Goal: Task Accomplishment & Management: Manage account settings

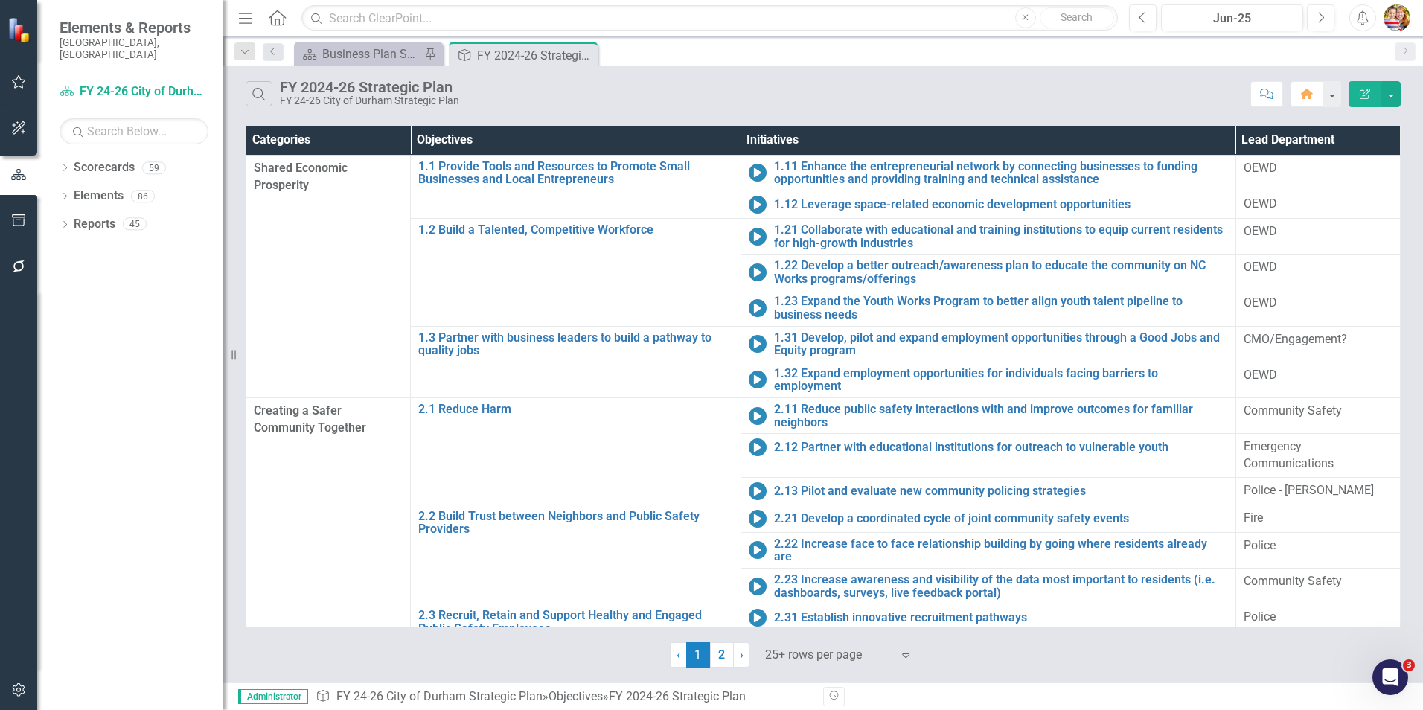
click at [275, 17] on icon "Home" at bounding box center [276, 18] width 19 height 16
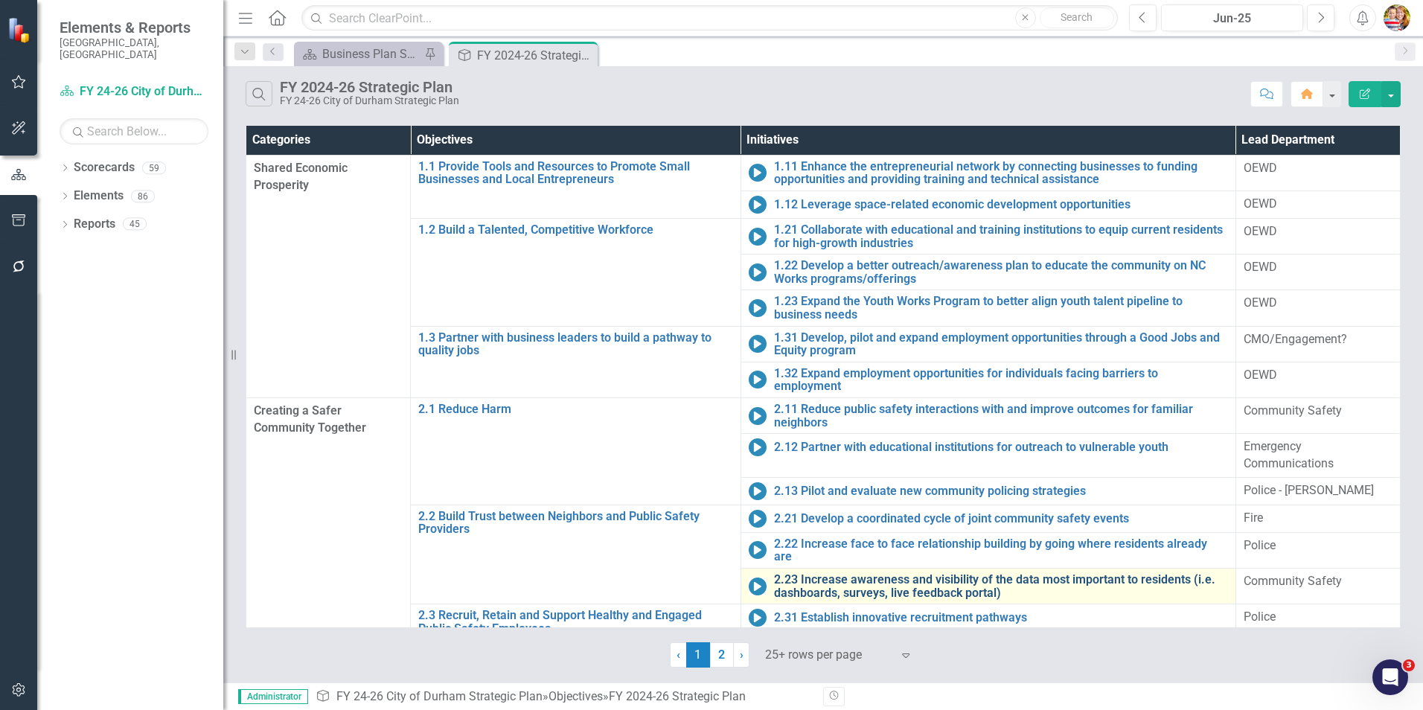
scroll to position [149, 0]
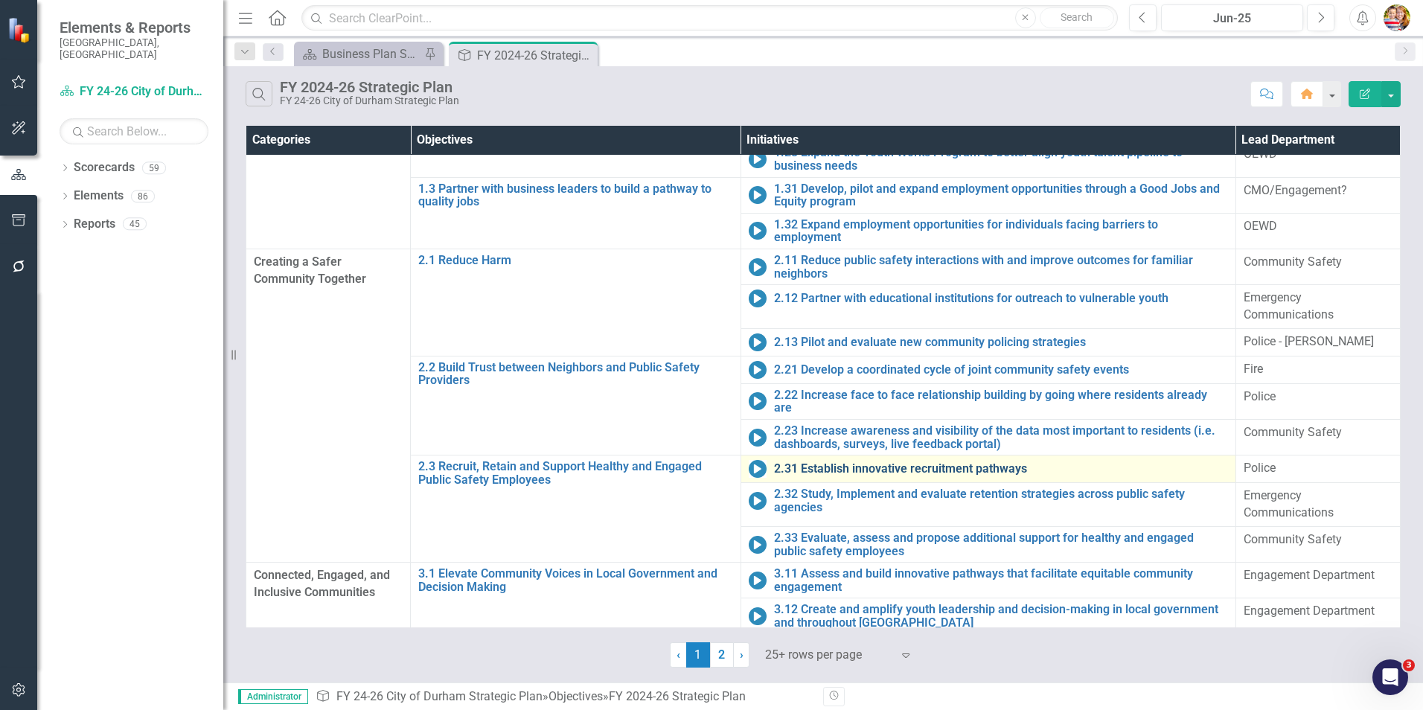
click at [862, 462] on link "2.31 Establish innovative recruitment pathways" at bounding box center [1001, 468] width 454 height 13
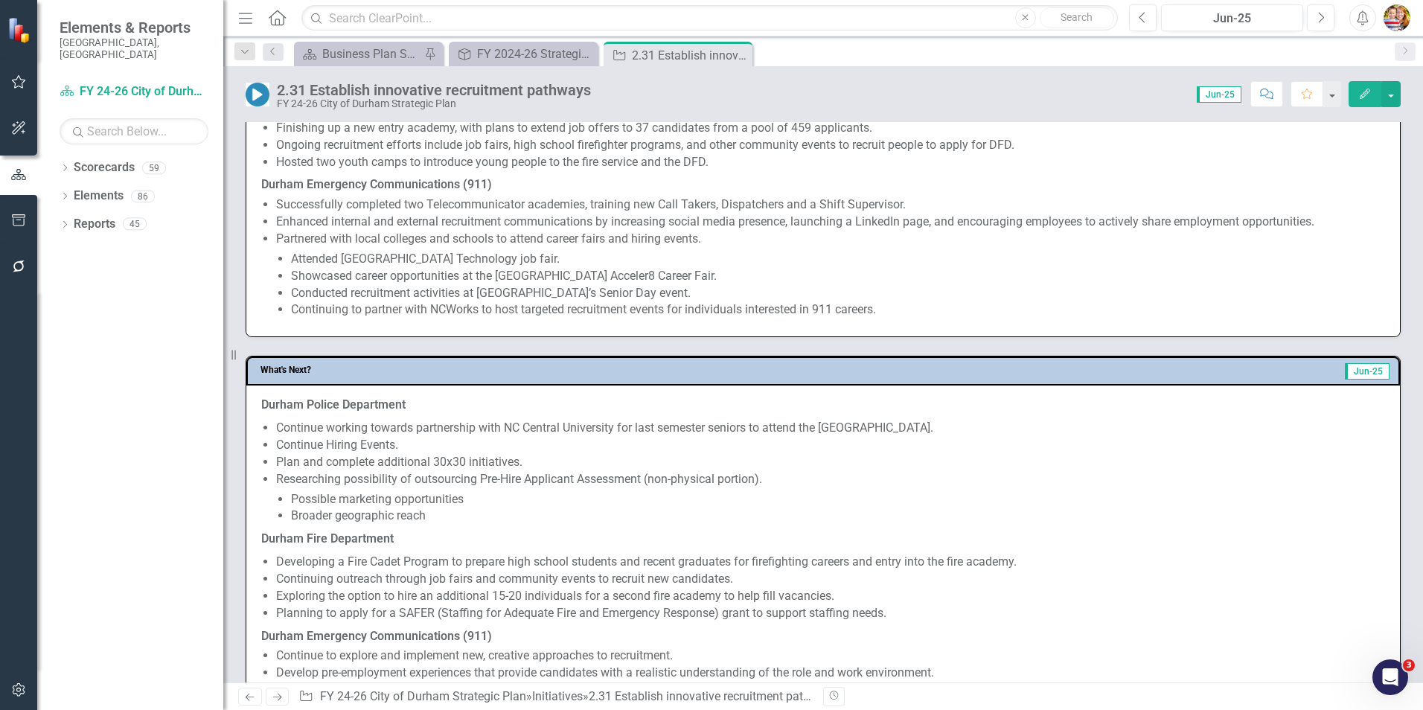
scroll to position [1340, 0]
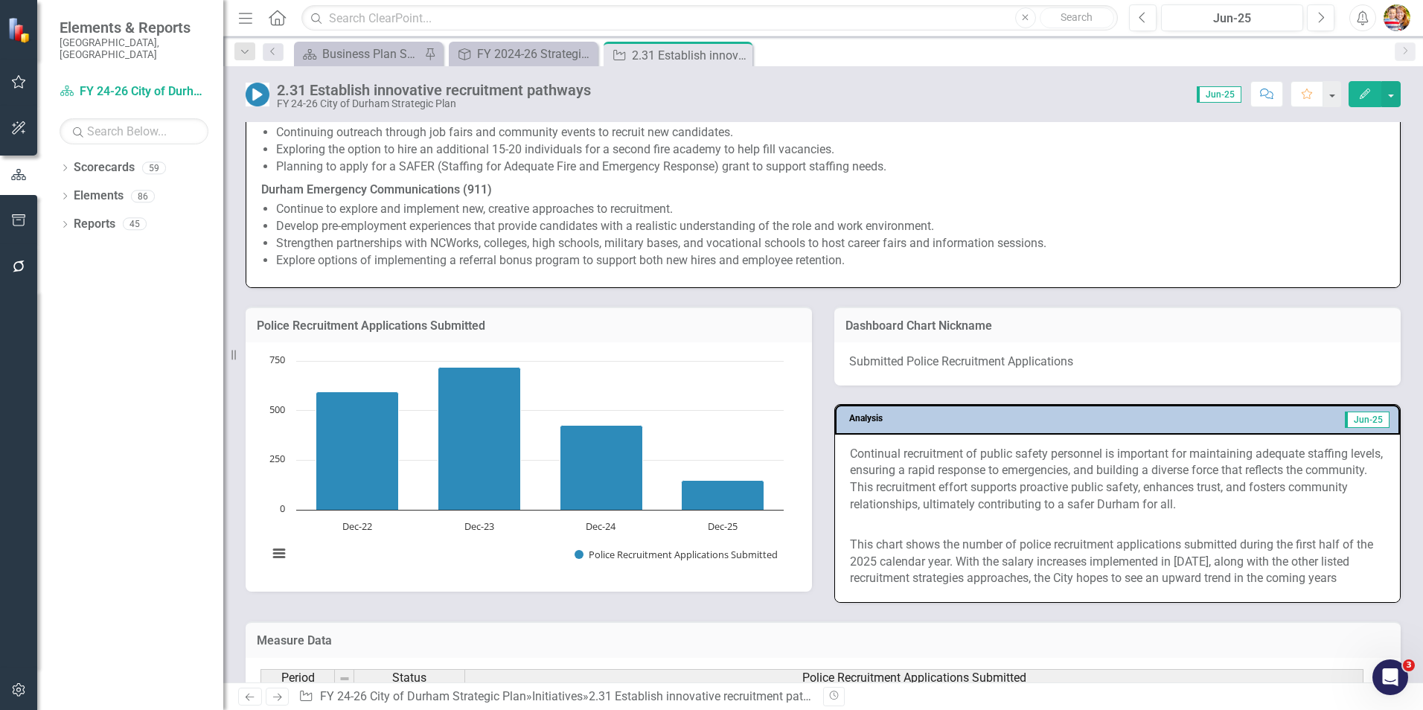
click at [284, 695] on icon "Next" at bounding box center [277, 697] width 13 height 10
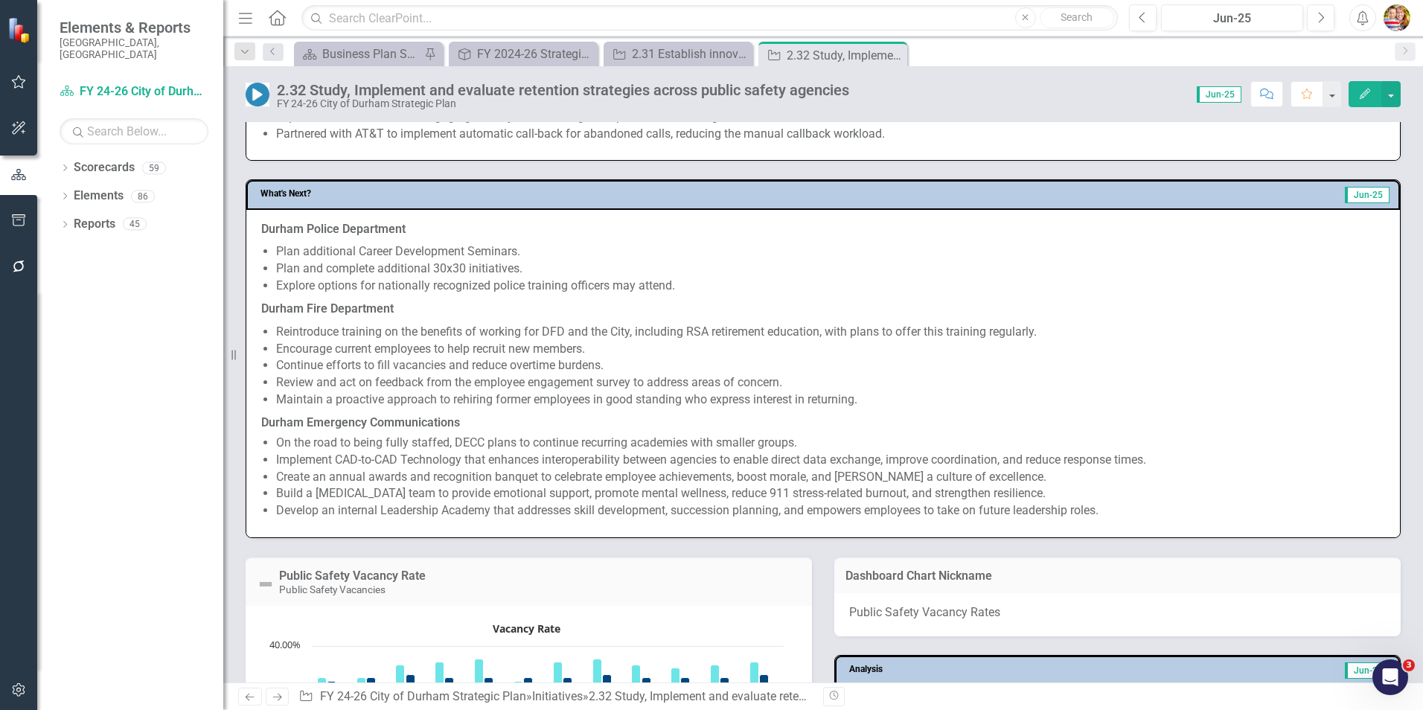
scroll to position [1489, 0]
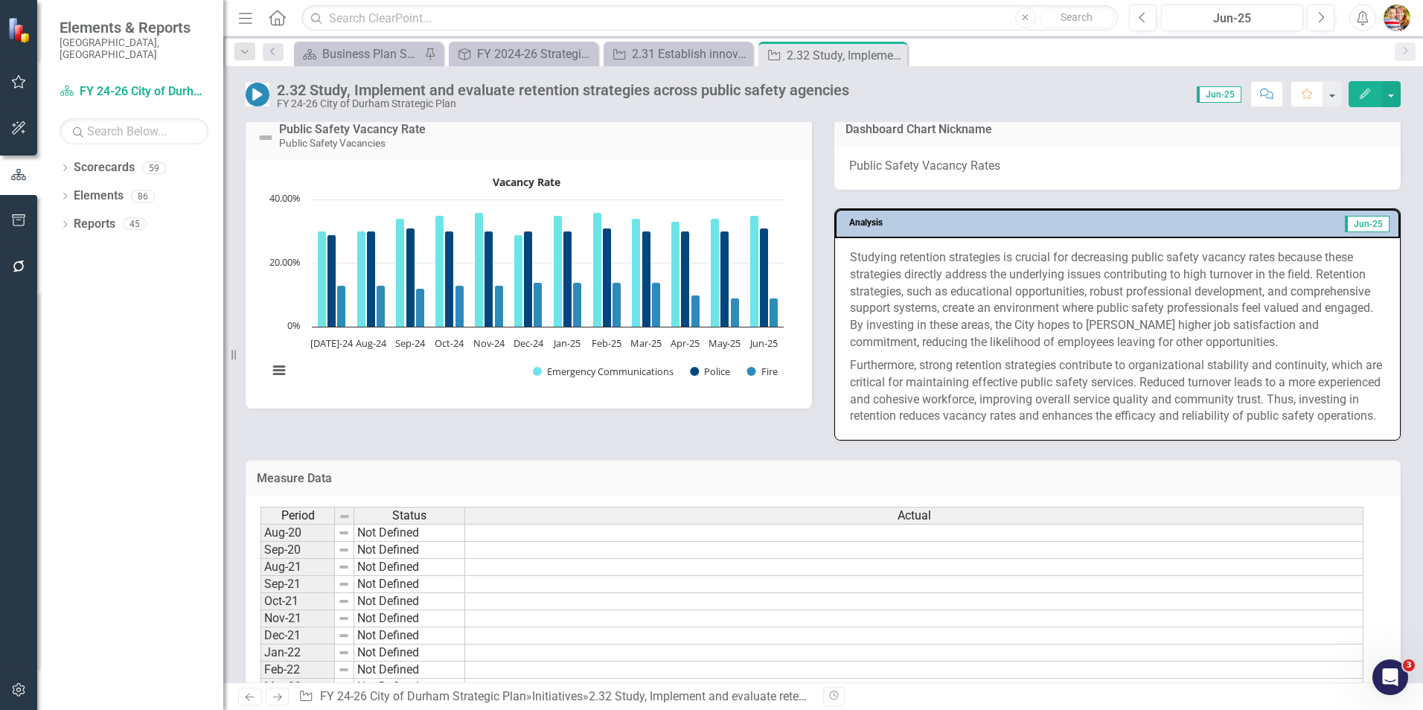
click at [242, 697] on link "Previous" at bounding box center [250, 697] width 24 height 18
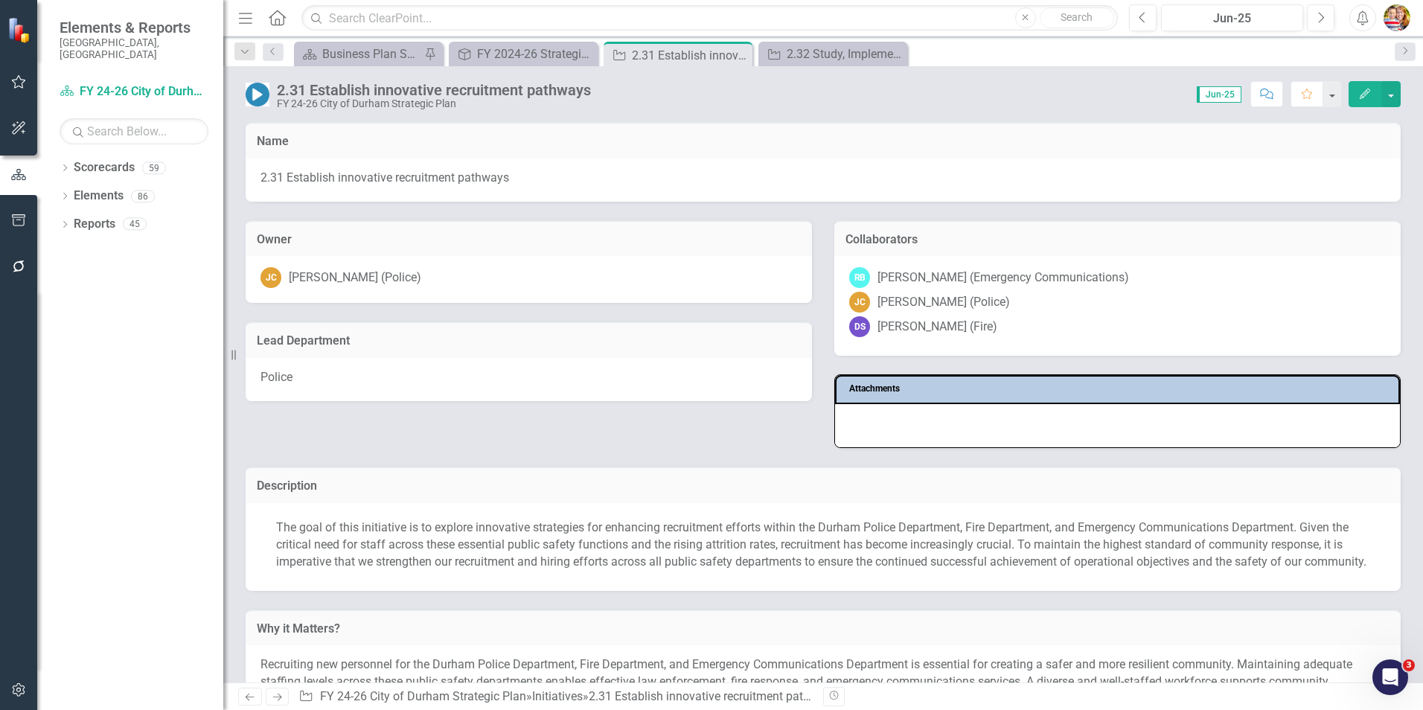
click at [242, 697] on link "Previous" at bounding box center [250, 697] width 24 height 18
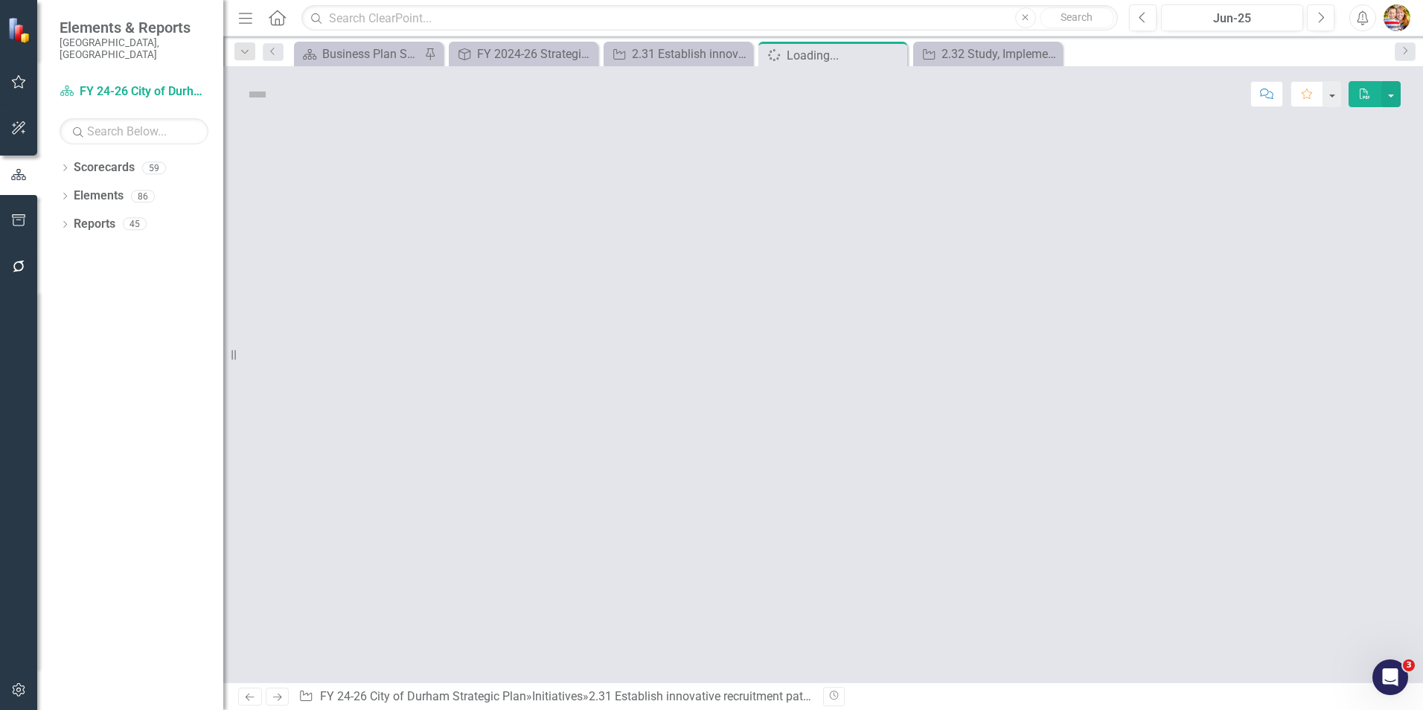
click at [242, 697] on link "Previous" at bounding box center [250, 697] width 24 height 18
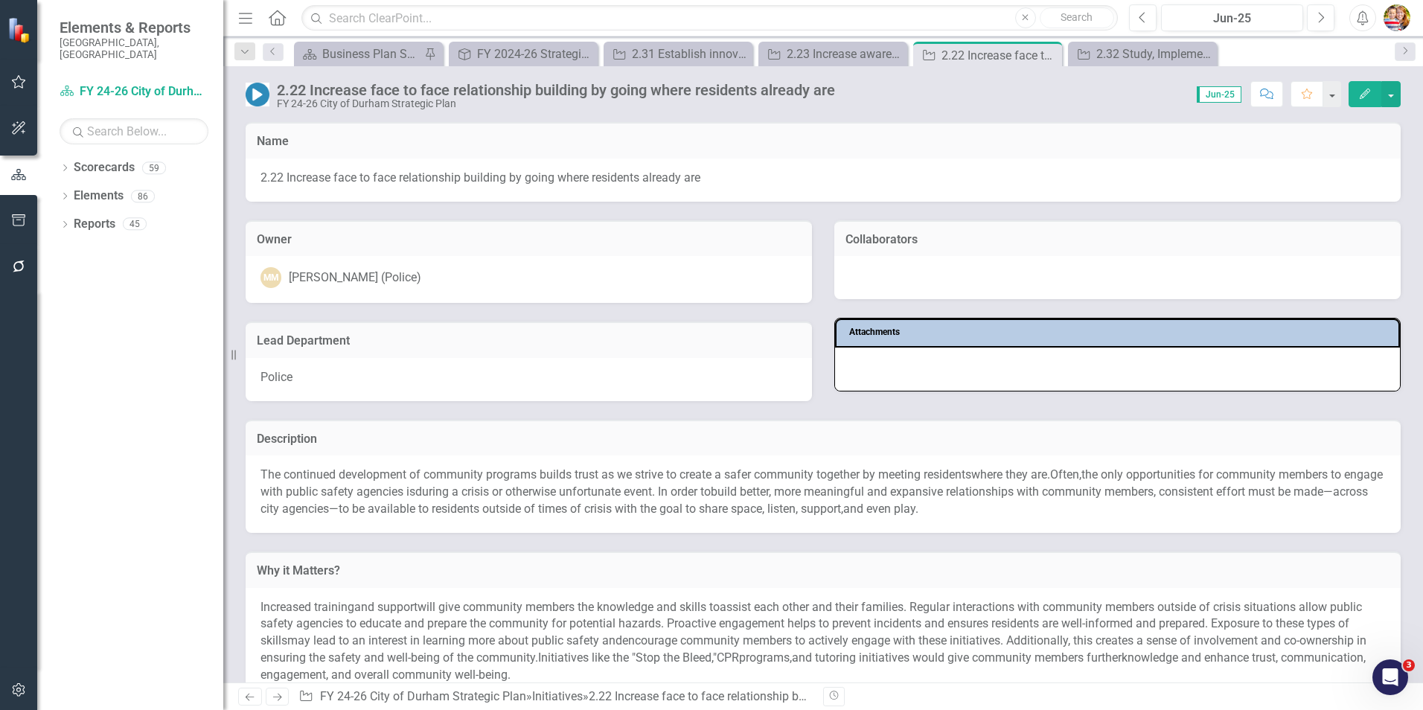
click at [242, 697] on link "Previous" at bounding box center [250, 697] width 24 height 18
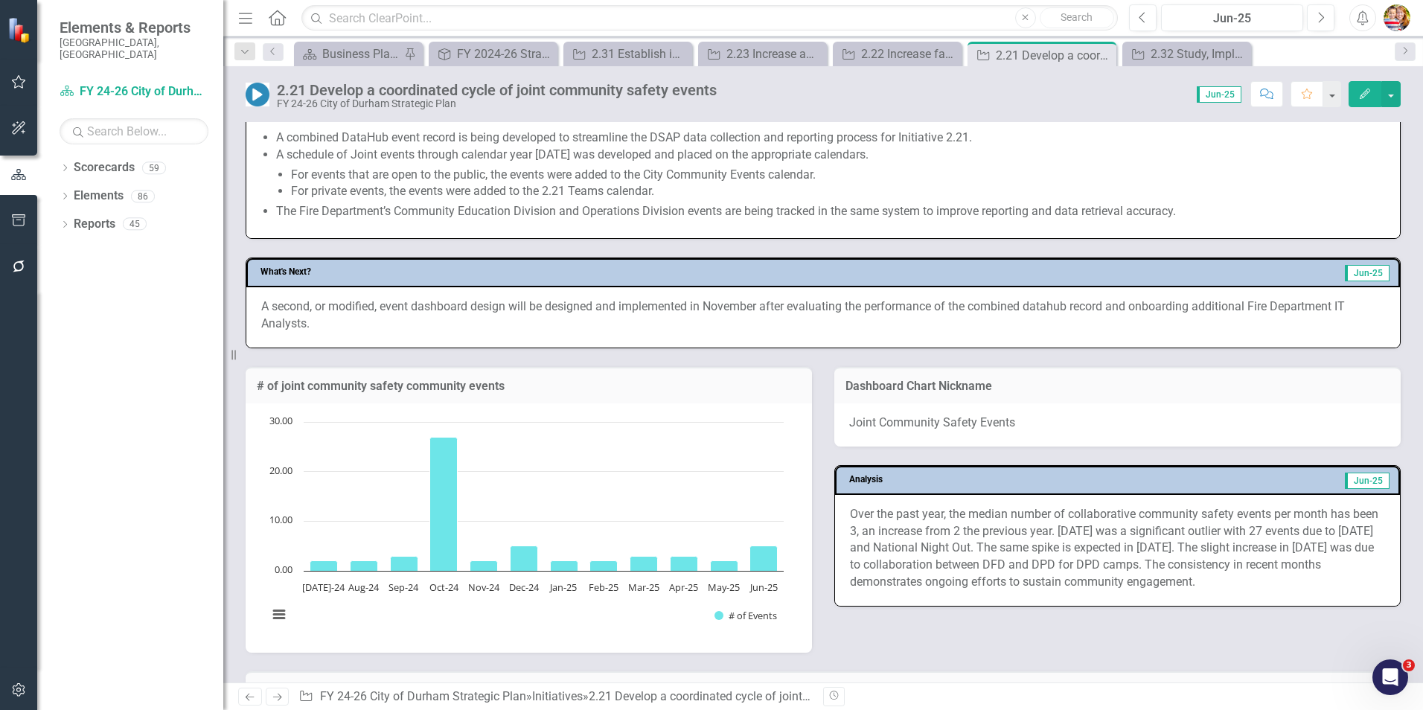
scroll to position [819, 0]
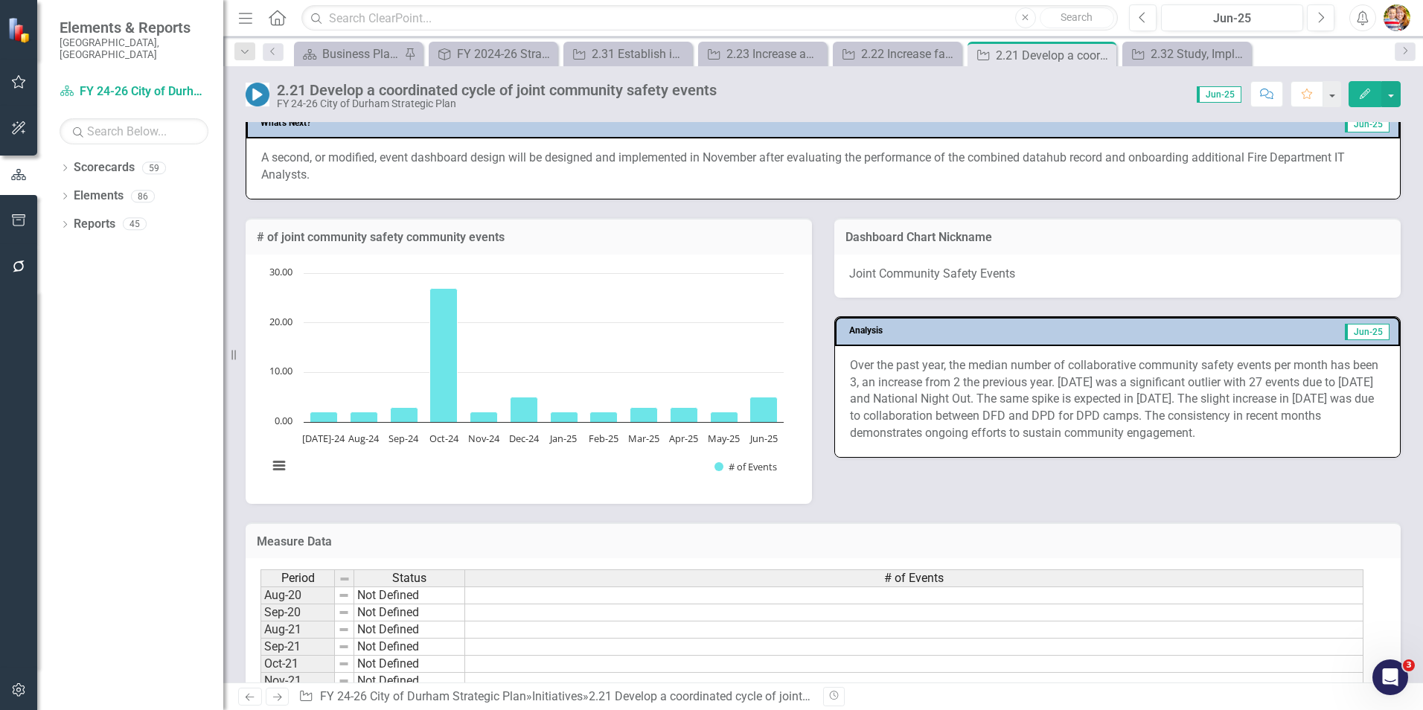
click at [282, 697] on icon "Next" at bounding box center [277, 697] width 13 height 10
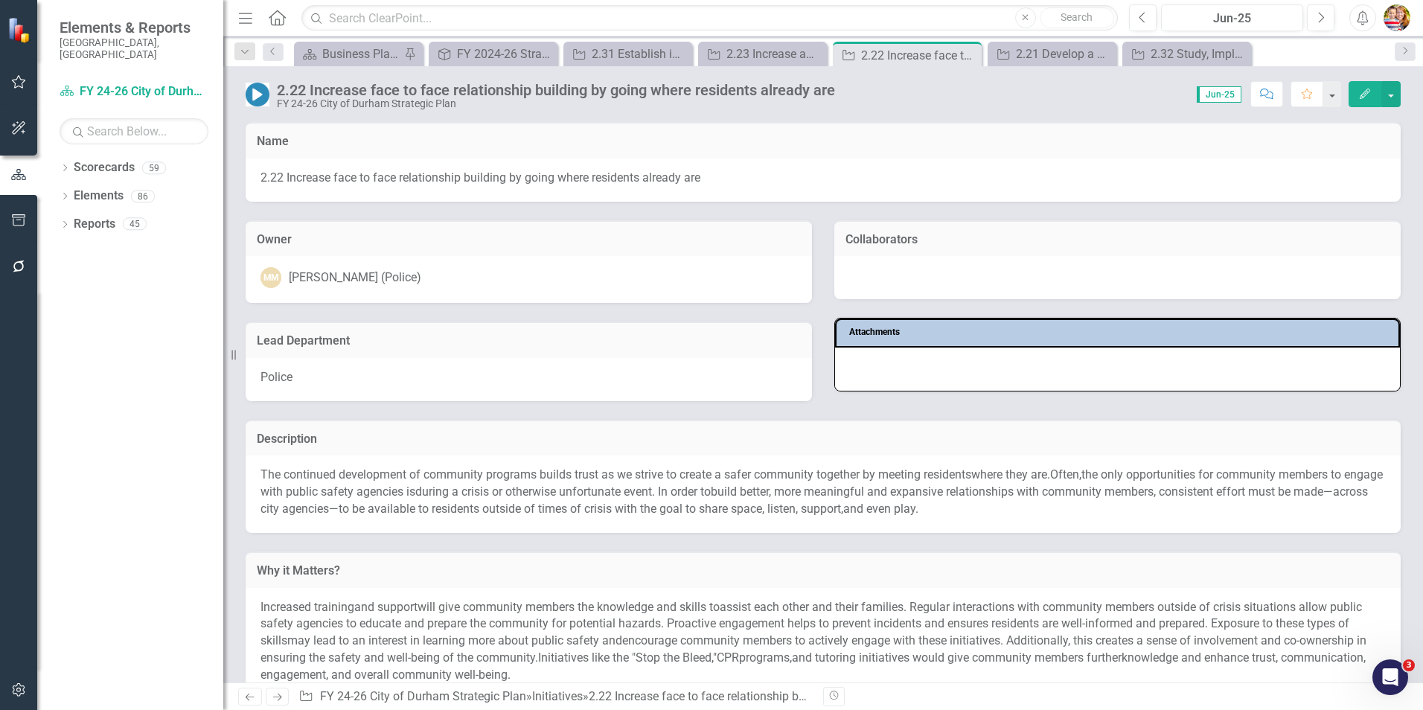
click at [282, 697] on icon "Next" at bounding box center [277, 697] width 13 height 10
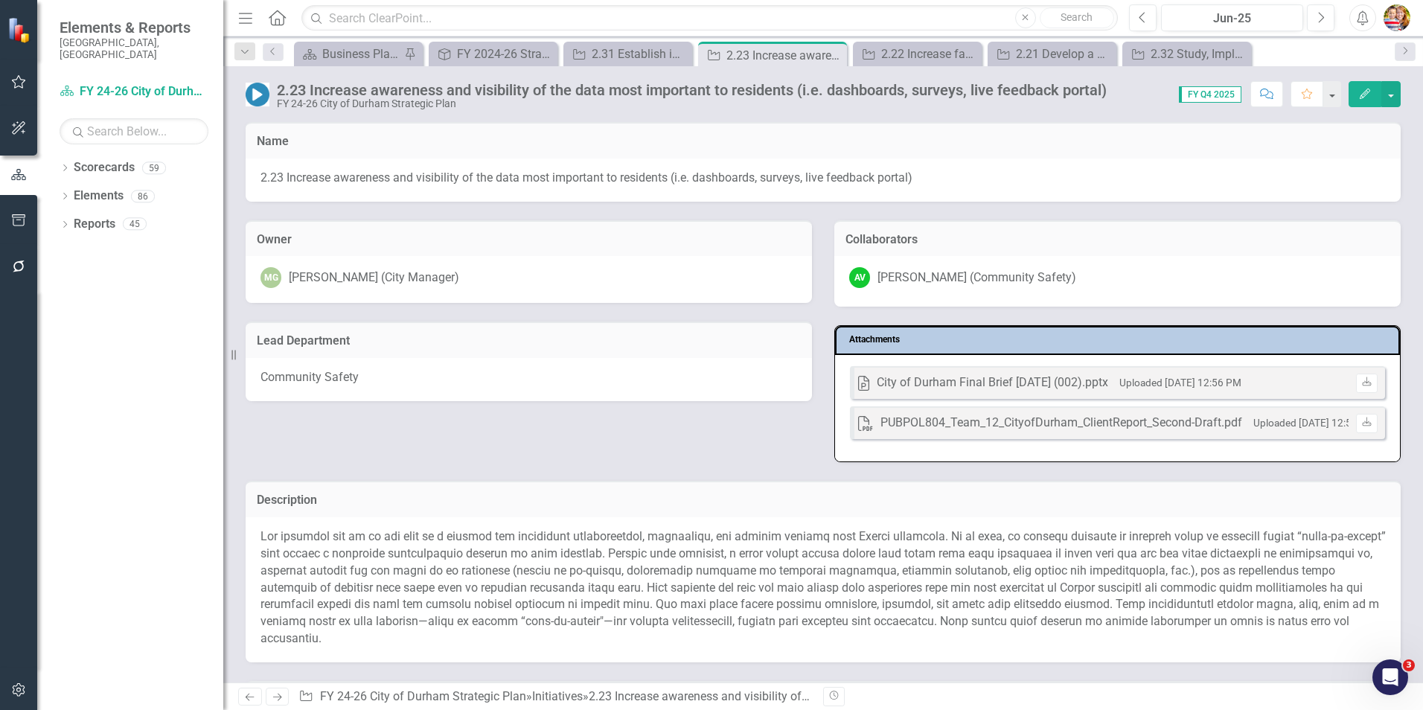
click at [282, 697] on icon "Next" at bounding box center [277, 697] width 13 height 10
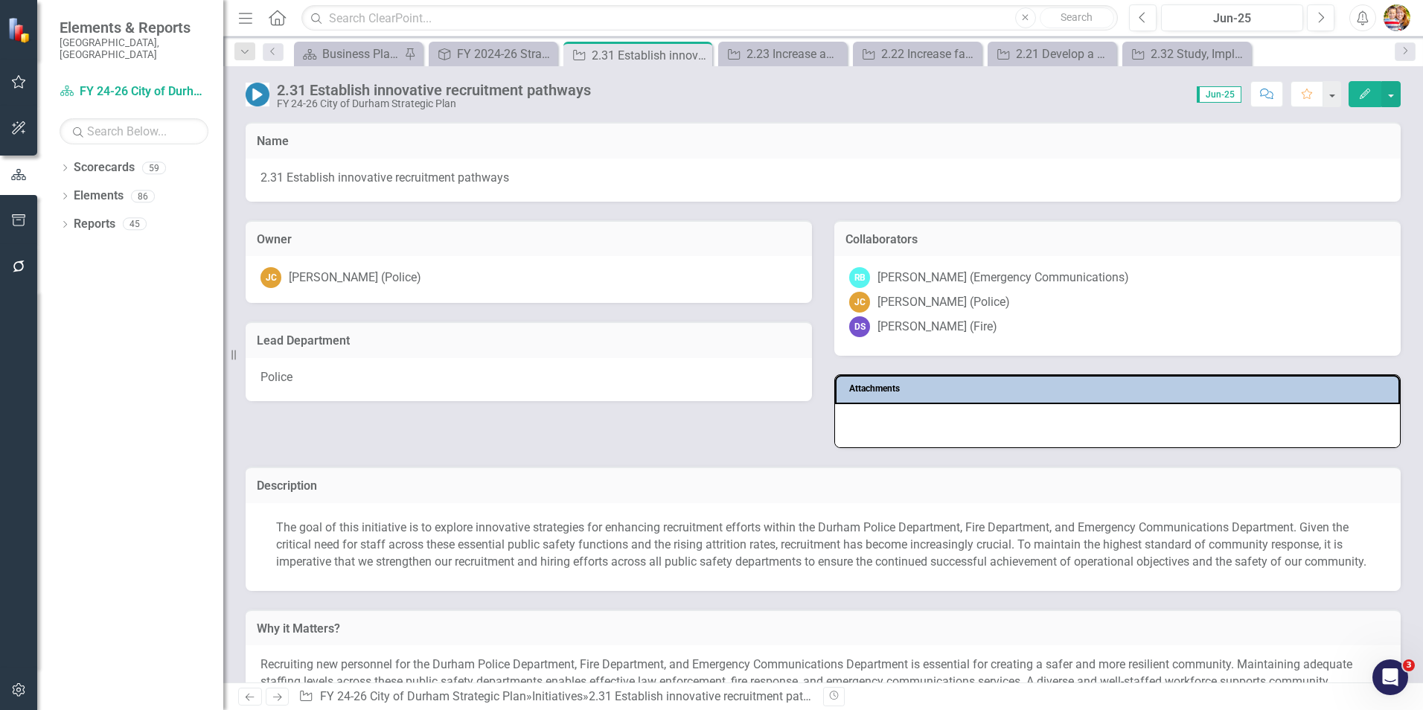
click at [282, 697] on icon "Next" at bounding box center [277, 697] width 13 height 10
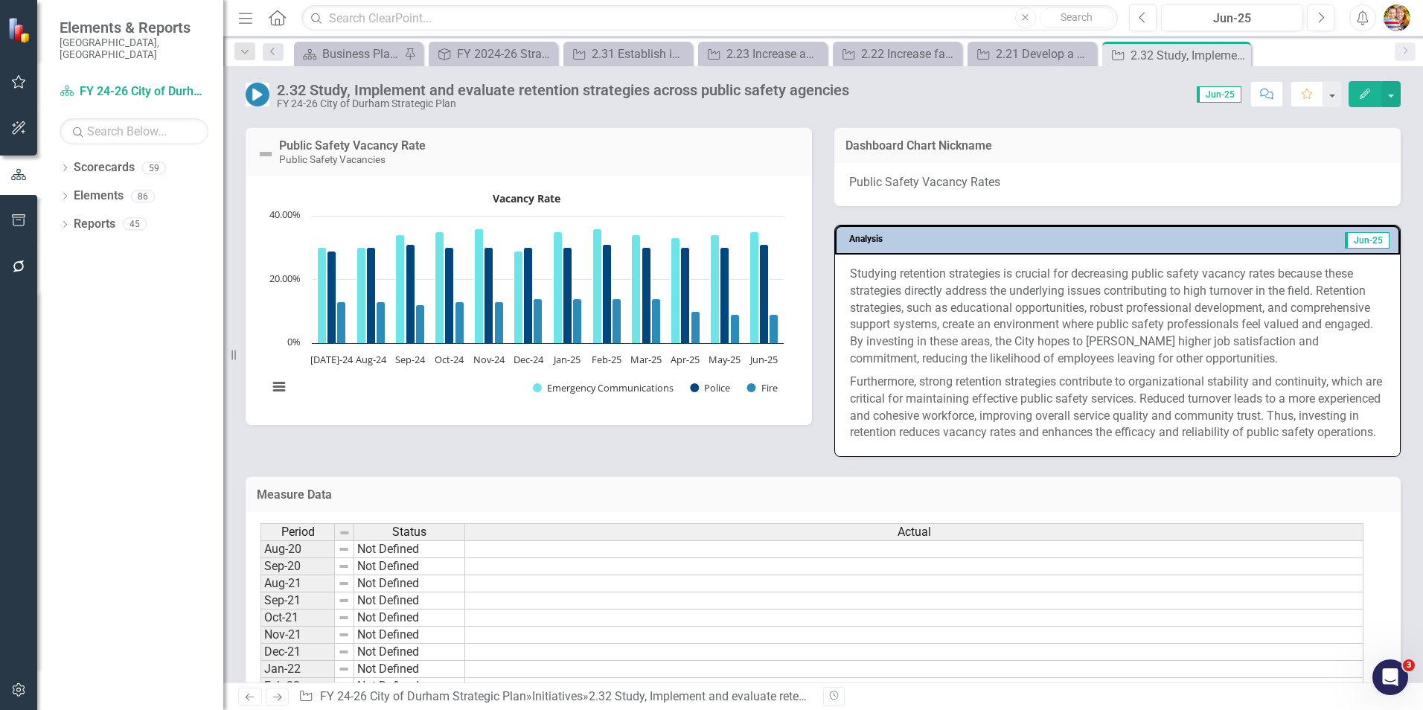
scroll to position [1489, 0]
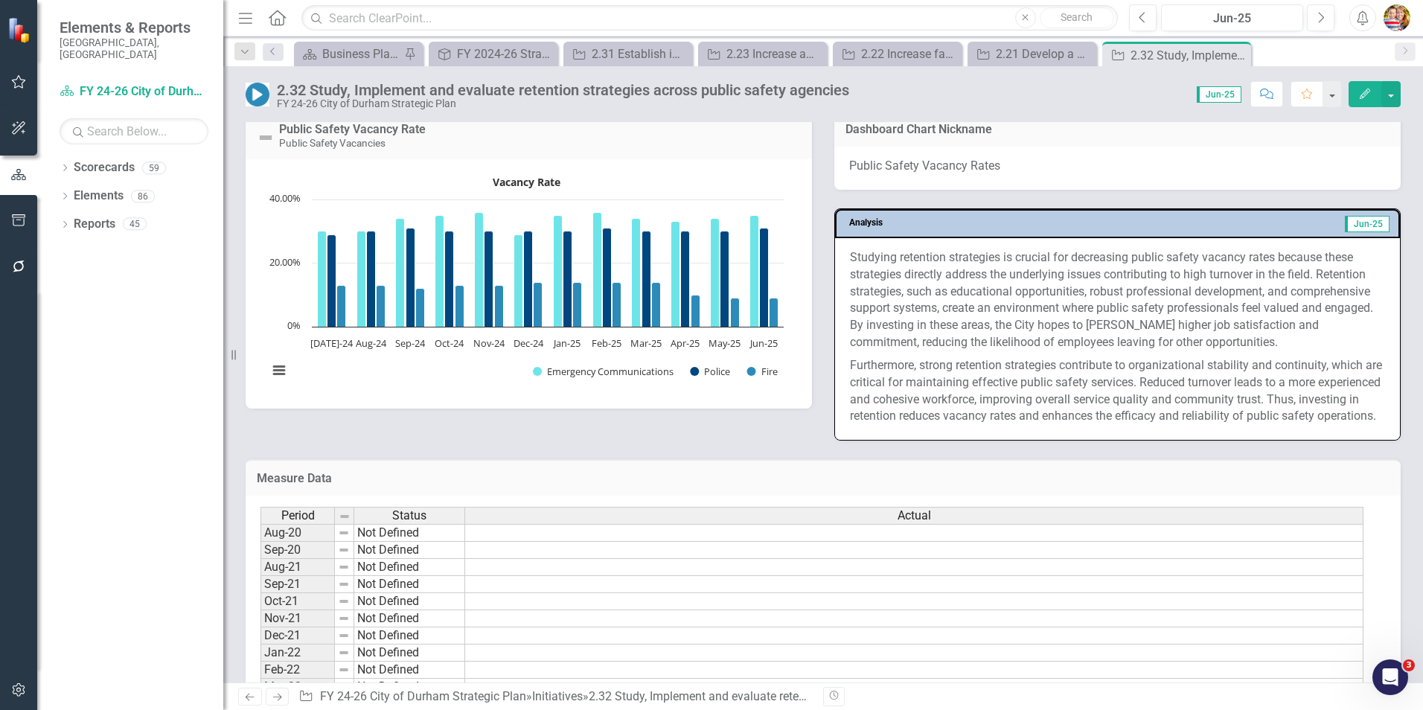
click at [949, 425] on p "Furthermore, strong retention strategies contribute to organizational stability…" at bounding box center [1117, 389] width 535 height 71
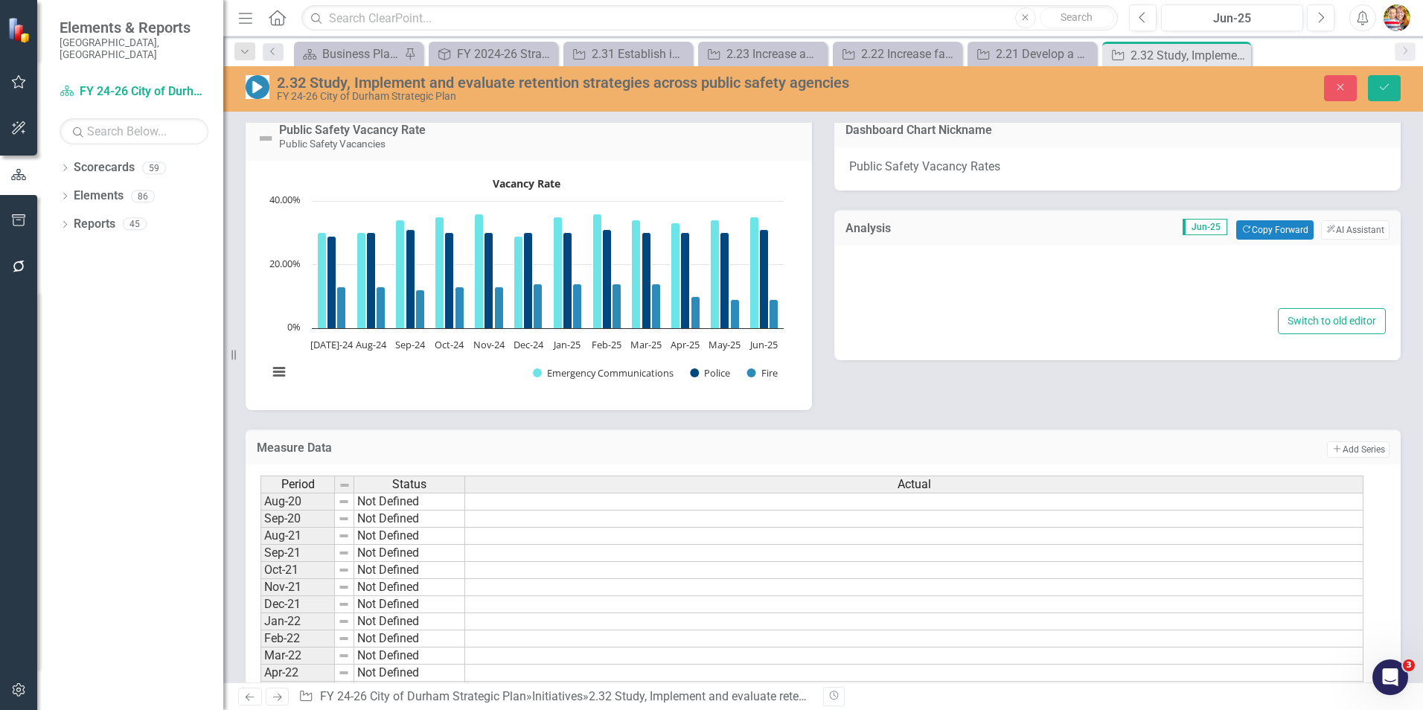
type textarea "<p>Studying retention strategies is crucial for decreasing public safety vacanc…"
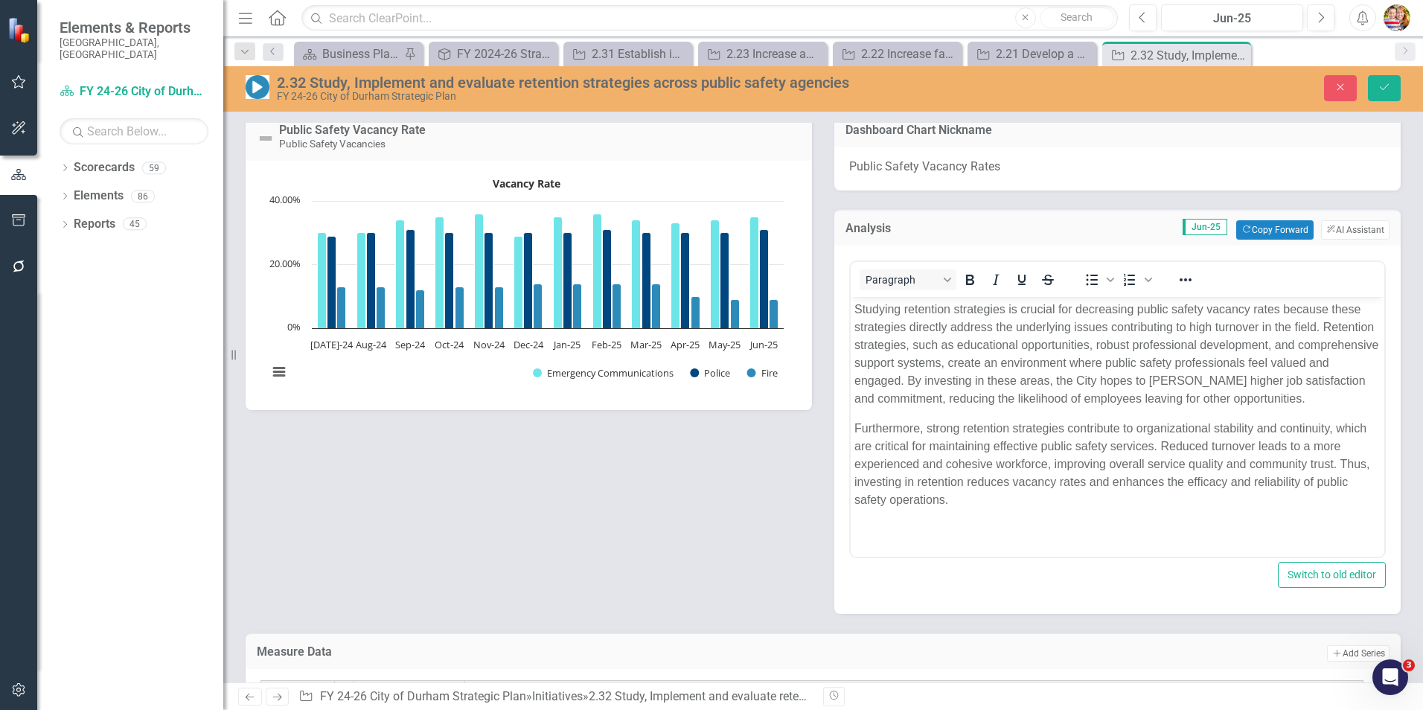
scroll to position [0, 0]
click at [904, 525] on html "Studying retention strategies is crucial for decreasing public safety vacancy r…" at bounding box center [1118, 411] width 534 height 228
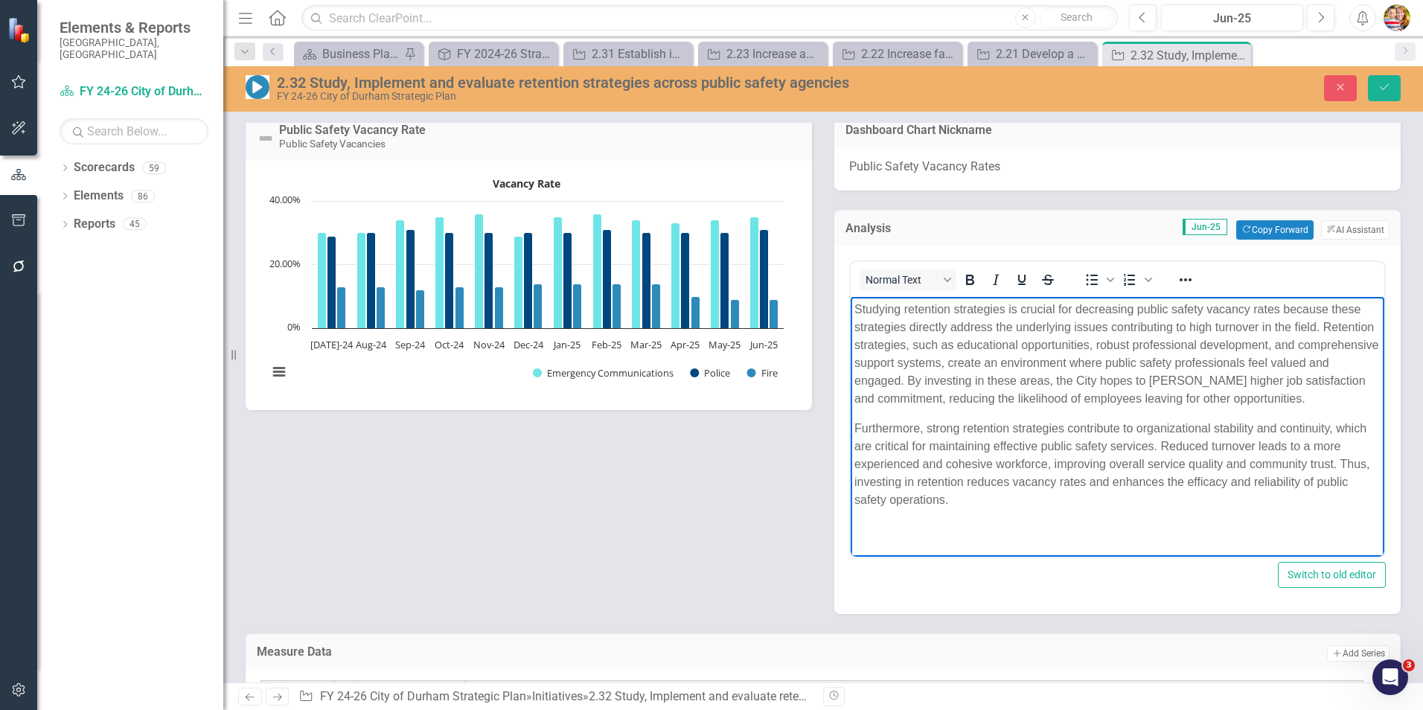
click at [962, 496] on p "Furthermore, strong retention strategies contribute to organizational stability…" at bounding box center [1118, 464] width 526 height 89
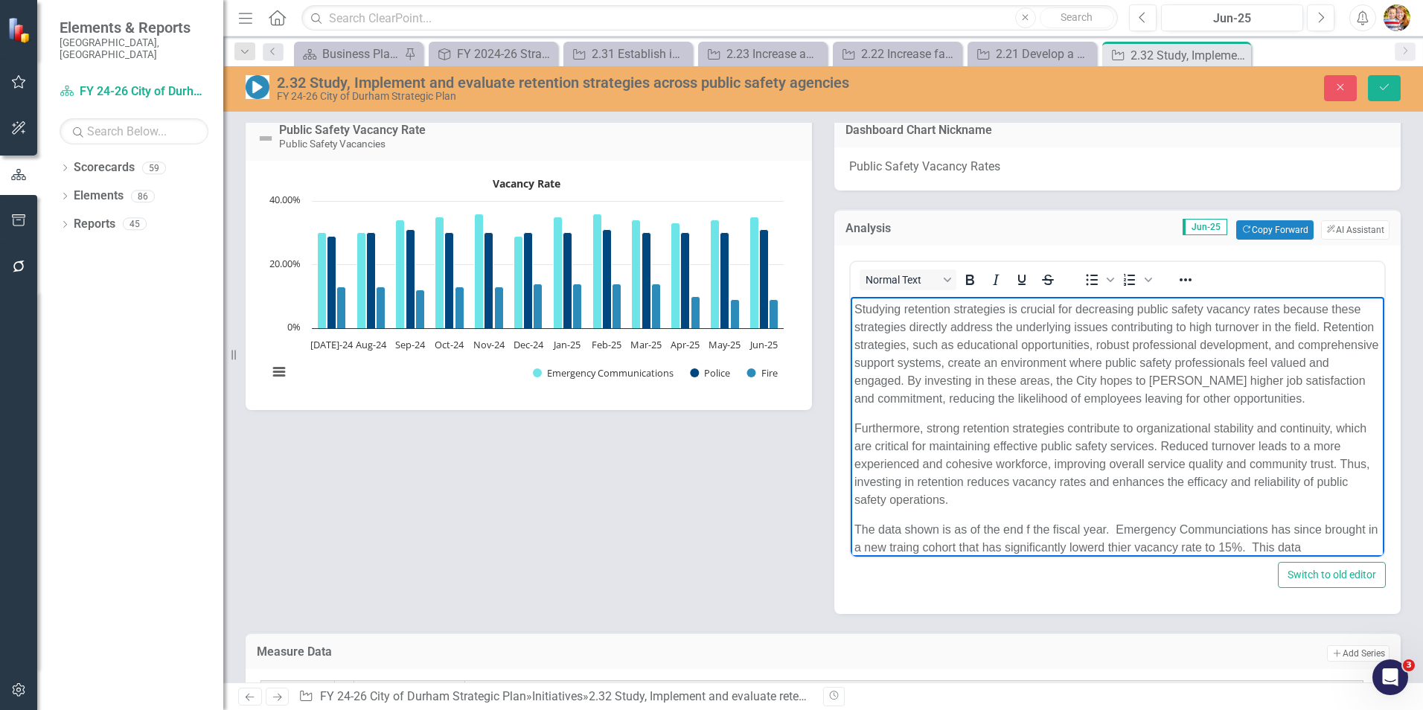
scroll to position [15, 0]
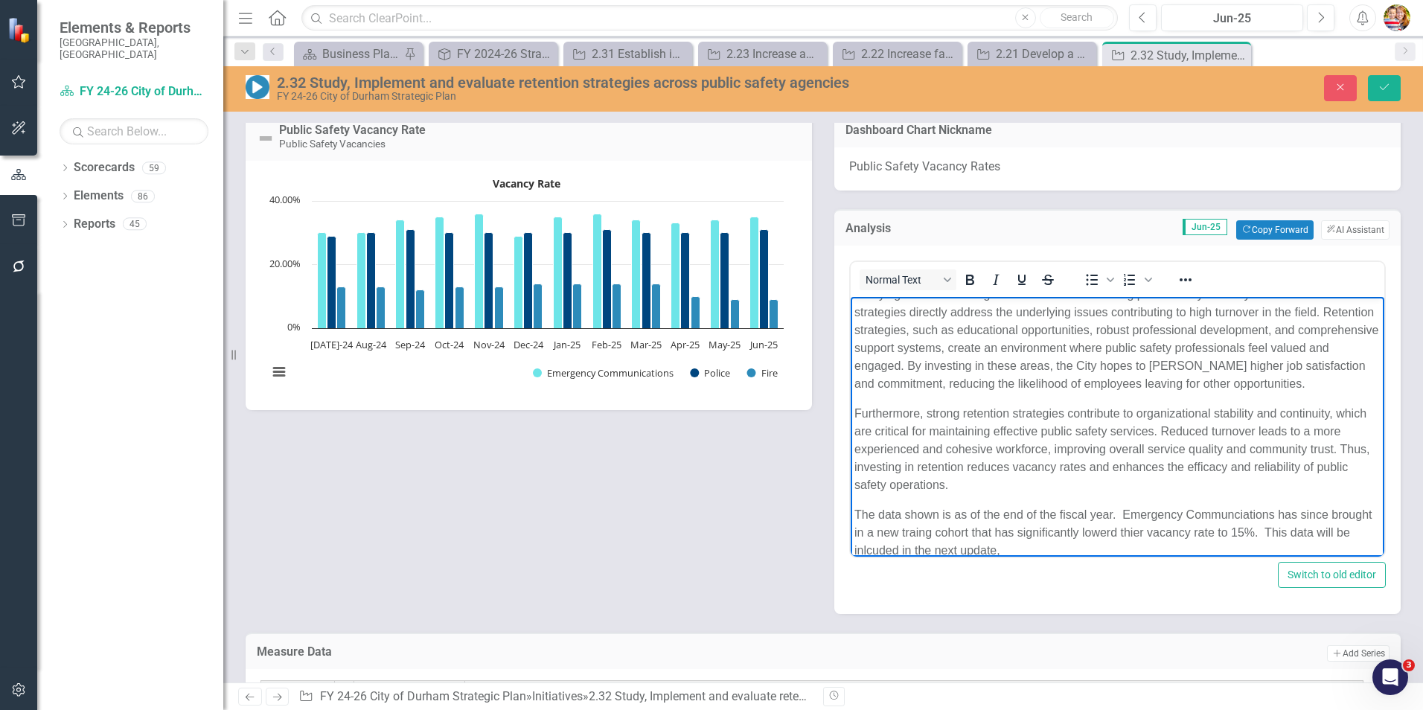
click at [1112, 511] on p "The data shown is as of the end of the fiscal year. Emergency Communciations ha…" at bounding box center [1118, 533] width 526 height 54
drag, startPoint x: 962, startPoint y: 544, endPoint x: 984, endPoint y: 544, distance: 21.6
click at [1140, 498] on body "Studying retention strategies is crucial for decreasing public safety vacancy r…" at bounding box center [1118, 428] width 534 height 293
click at [1143, 549] on p "The data shown is as of the end of the fiscal year ([DATE]). Emergency Communic…" at bounding box center [1118, 533] width 526 height 54
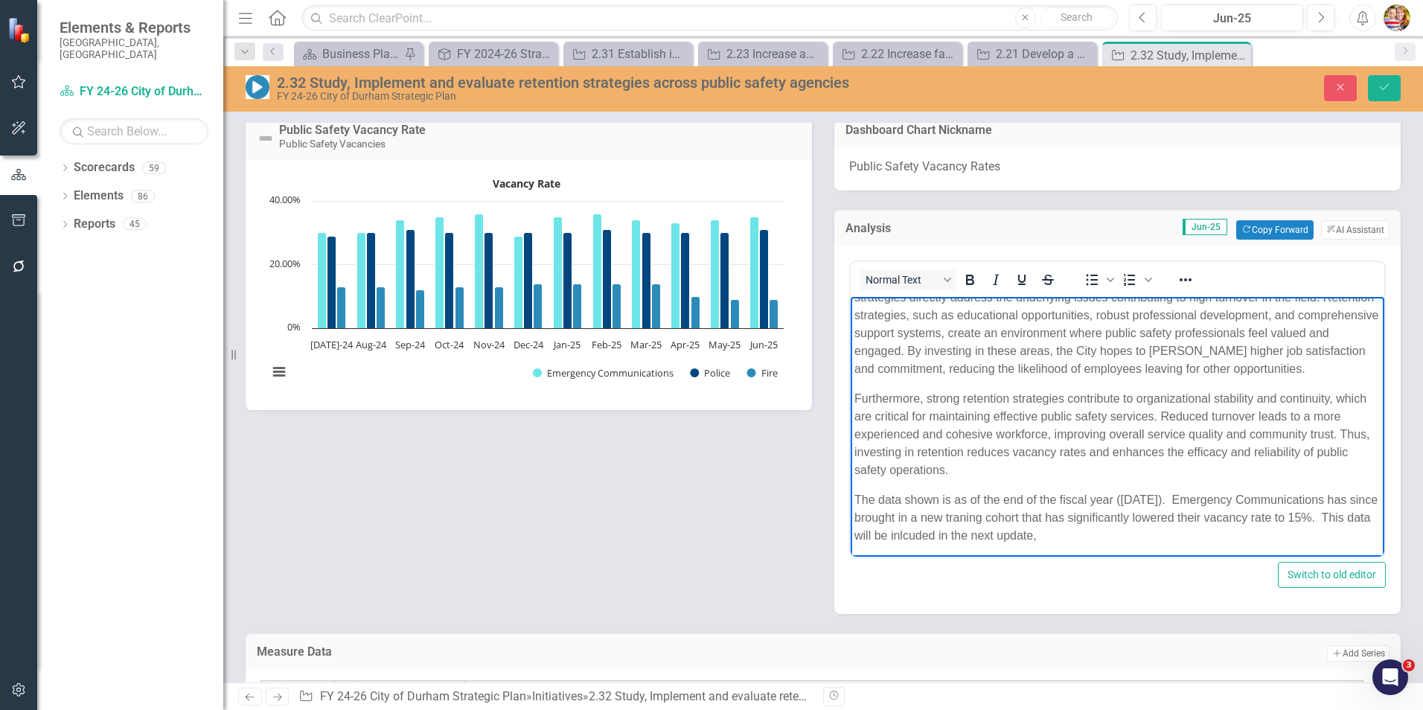
scroll to position [33, 0]
drag, startPoint x: 857, startPoint y: 511, endPoint x: 1160, endPoint y: 551, distance: 304.8
click at [1160, 551] on body "Studying retention strategies is crucial for decreasing public safety vacancy r…" at bounding box center [1118, 409] width 534 height 293
click at [929, 520] on p "The data shown is as of the end of the fiscal year ([DATE]). Emergency Communic…" at bounding box center [1118, 515] width 526 height 54
drag, startPoint x: 1103, startPoint y: 530, endPoint x: 1041, endPoint y: 530, distance: 61.8
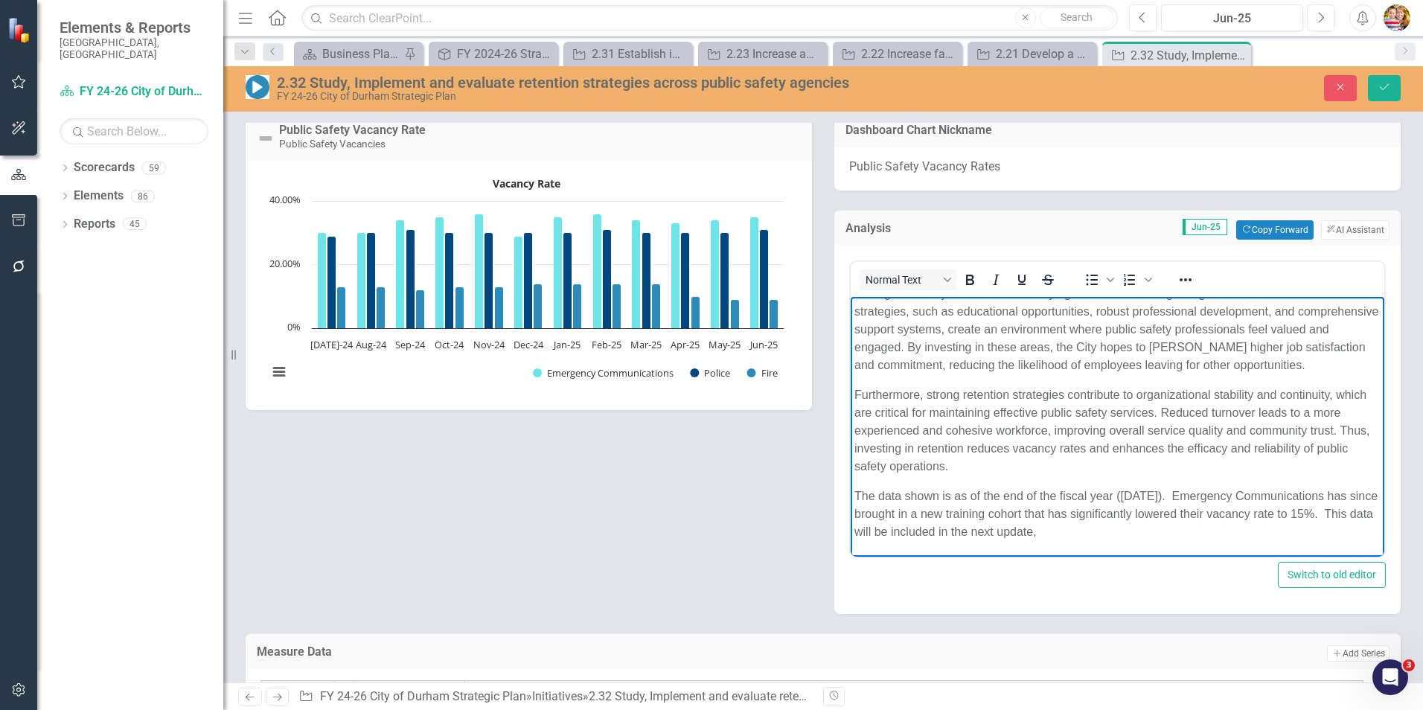
click at [1041, 530] on p "The data shown is as of the end of the fiscal year ([DATE]). Emergency Communic…" at bounding box center [1118, 515] width 526 height 54
click at [1141, 531] on p "The data shown is as of the end of the fiscal year ([DATE]). Emergency Communic…" at bounding box center [1118, 515] width 526 height 54
drag, startPoint x: 1128, startPoint y: 530, endPoint x: 846, endPoint y: 496, distance: 283.3
click at [851, 496] on html "Studying retention strategies is crucial for decreasing public safety vacancy r…" at bounding box center [1118, 409] width 534 height 293
click at [993, 284] on icon "Italic" at bounding box center [996, 280] width 7 height 10
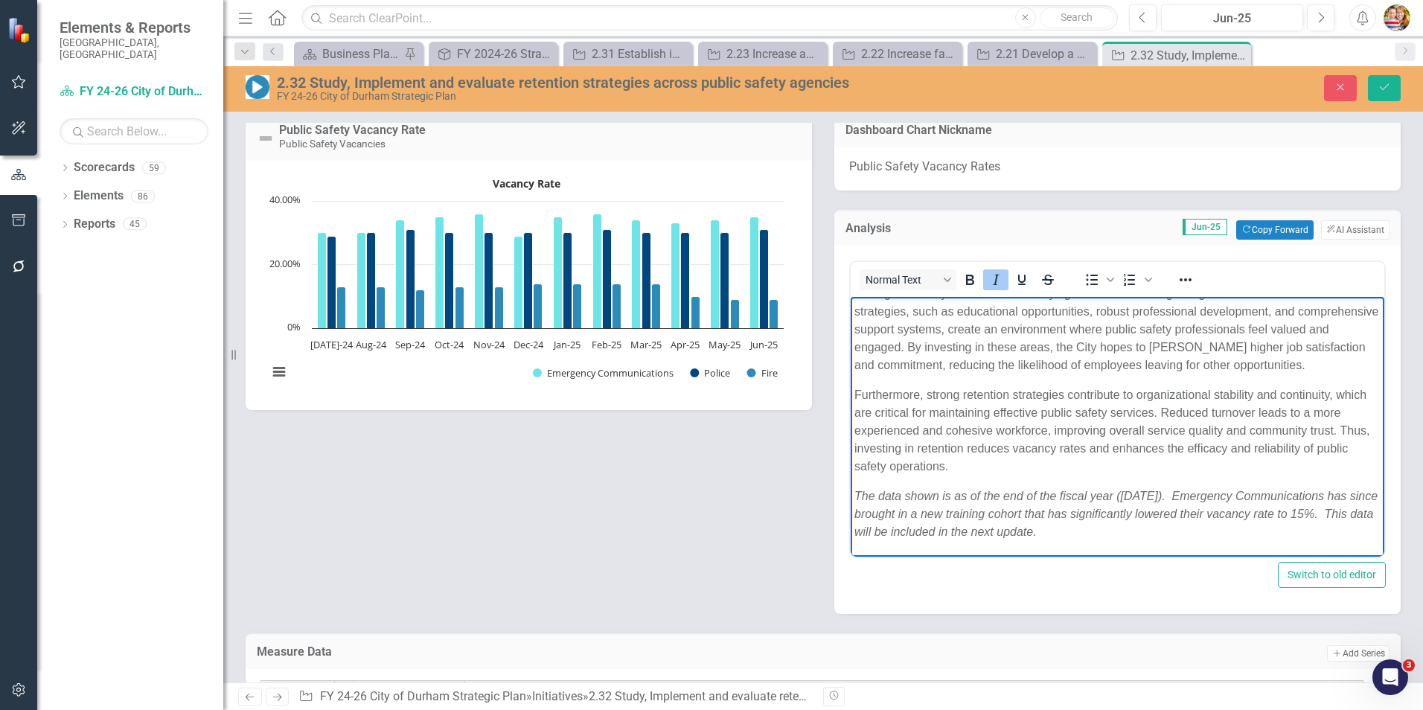
click at [1176, 546] on body "Studying retention strategies is crucial for decreasing public safety vacancy r…" at bounding box center [1118, 409] width 534 height 293
drag, startPoint x: 853, startPoint y: 489, endPoint x: 1166, endPoint y: 534, distance: 316.5
click at [1166, 534] on body "Studying retention strategies is crucial for decreasing public safety vacancy r…" at bounding box center [1118, 409] width 534 height 293
copy em "The data shown is as of the end of the fiscal year ([DATE]). Emergency Communic…"
